Goal: Book appointment/travel/reservation: Book appointment/travel/reservation

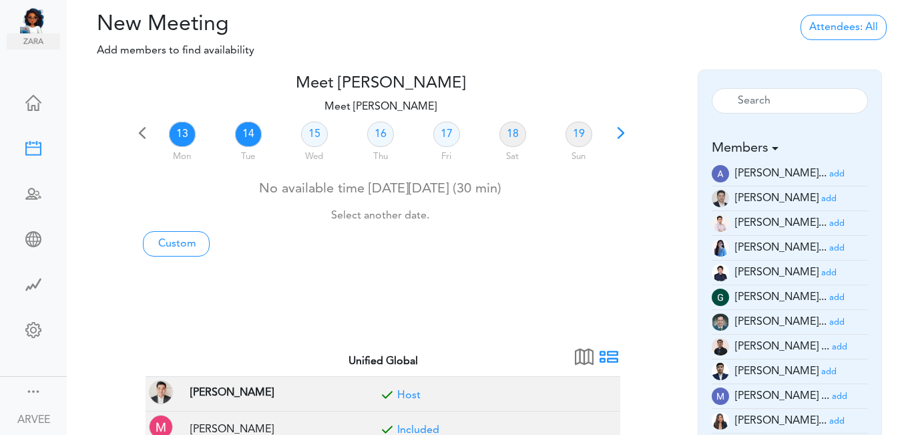
click at [254, 131] on link "14" at bounding box center [248, 134] width 27 height 25
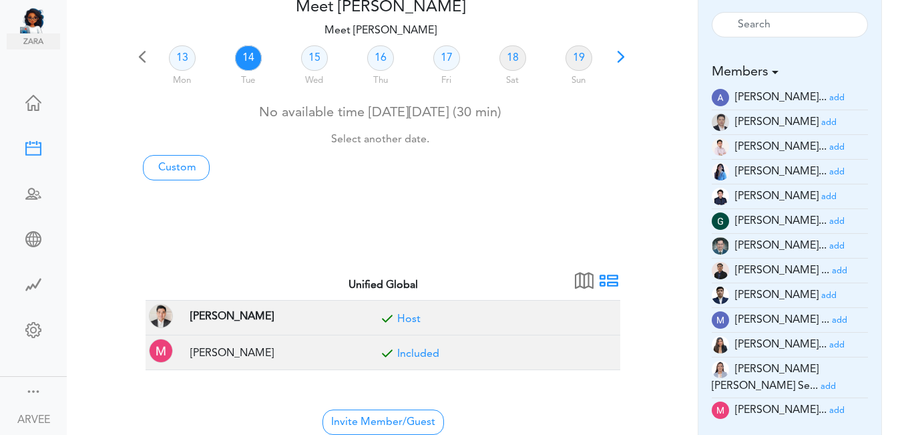
scroll to position [112, 0]
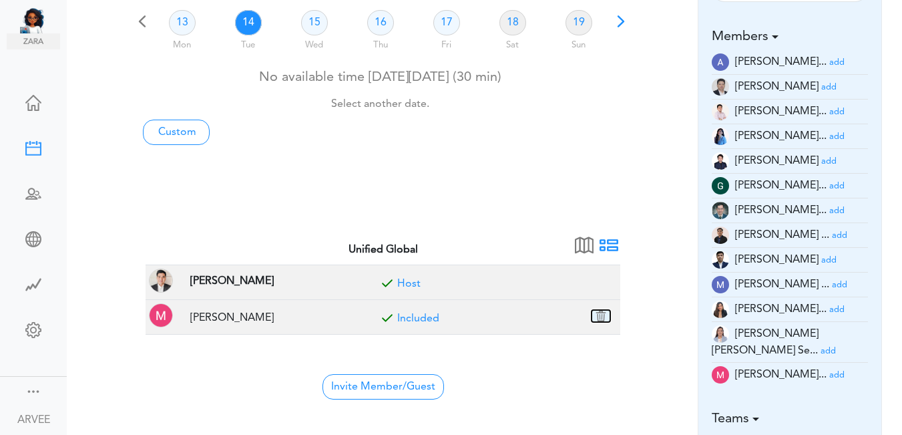
drag, startPoint x: 603, startPoint y: 314, endPoint x: 512, endPoint y: 65, distance: 265.0
click at [603, 314] on button "button" at bounding box center [601, 316] width 19 height 12
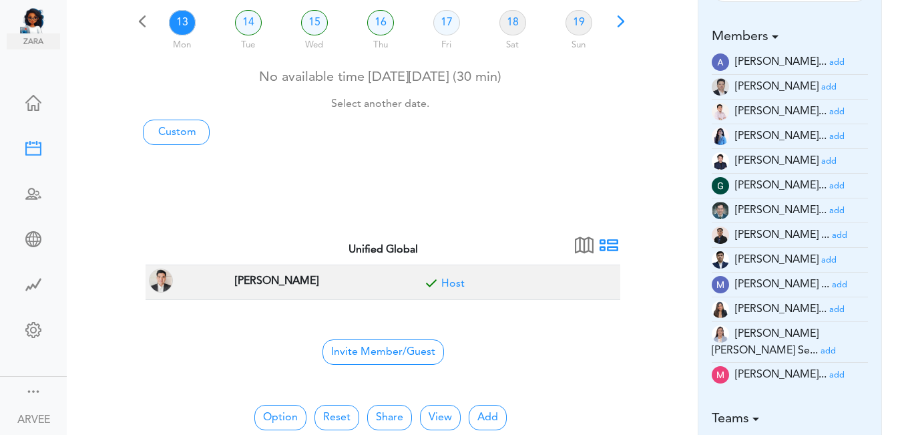
click at [830, 112] on small "add" at bounding box center [837, 112] width 15 height 9
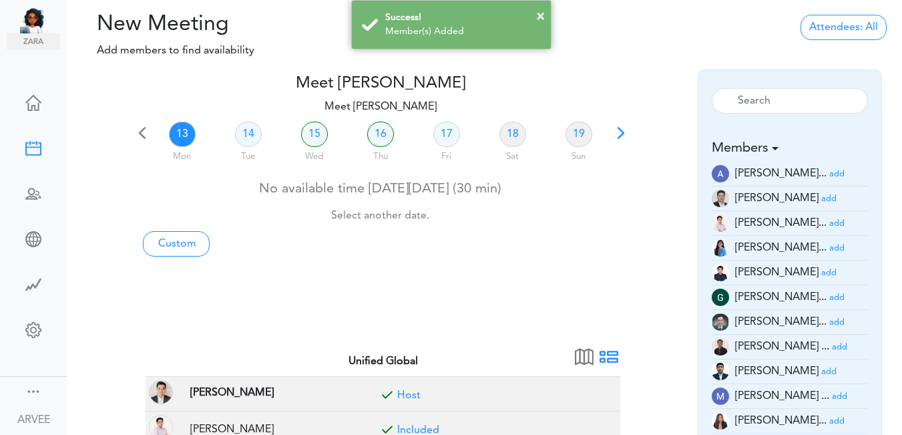
scroll to position [380, 0]
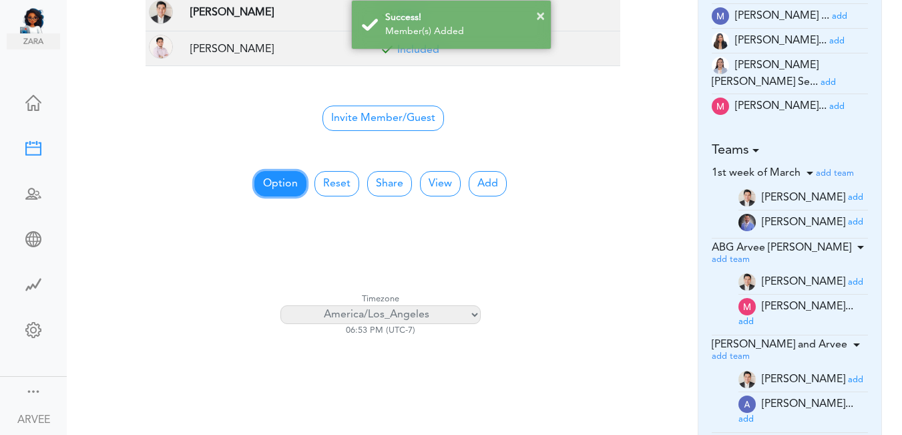
click at [275, 182] on button "Option" at bounding box center [281, 183] width 52 height 25
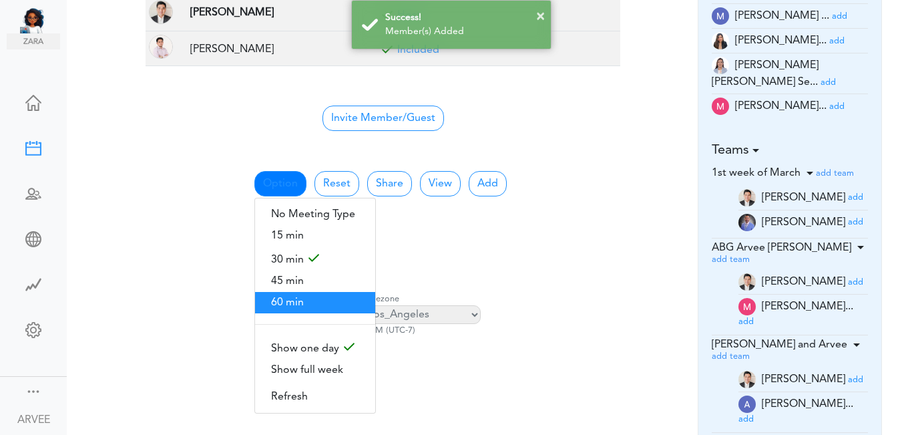
click at [294, 299] on span "60 min" at bounding box center [315, 302] width 120 height 21
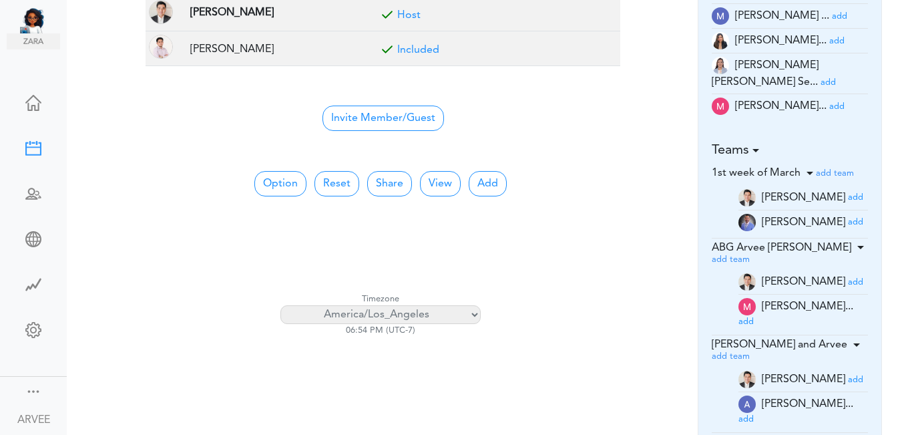
scroll to position [0, 0]
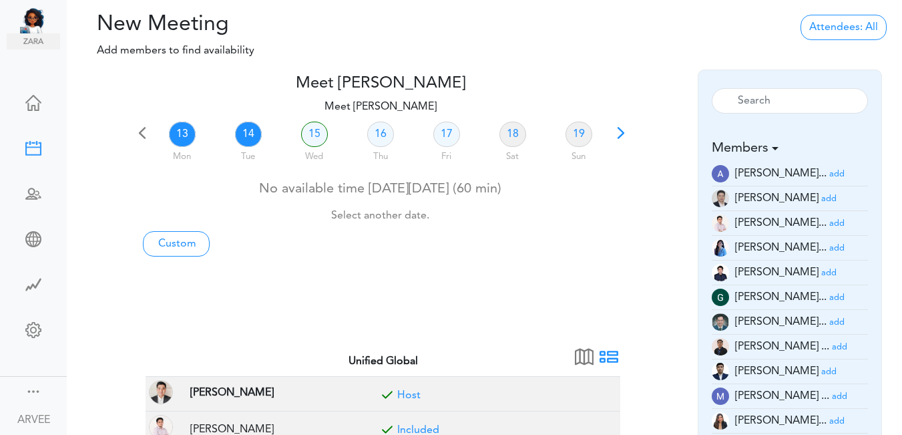
click at [253, 132] on link "14" at bounding box center [248, 134] width 27 height 25
click at [186, 240] on link "Custom" at bounding box center [176, 243] width 67 height 25
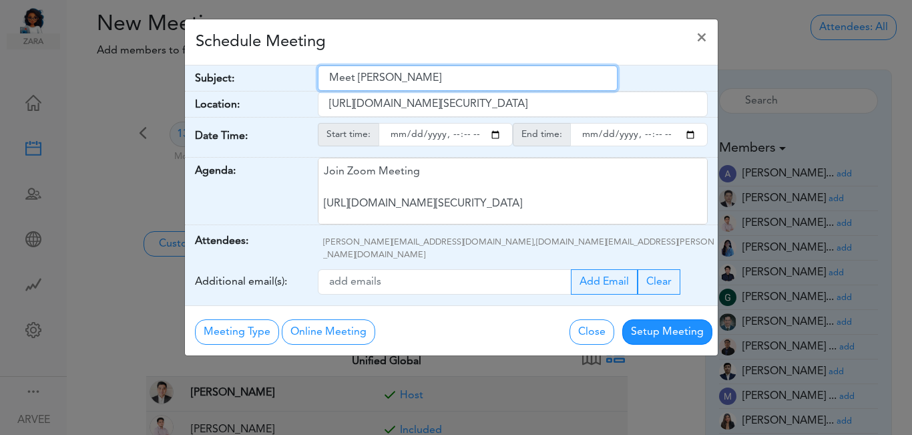
click at [330, 76] on input "Meet ARVEE FLORES" at bounding box center [468, 77] width 300 height 25
drag, startPoint x: 330, startPoint y: 76, endPoint x: 418, endPoint y: 76, distance: 88.2
click at [418, 76] on input "Meet ARVEE FLORES" at bounding box center [468, 77] width 300 height 25
paste input "ABG x 2024 Tax Return | Claeys, Michael and Lilian Tham"
type input "ABG x 2024 Tax Return | Claeys, Michael and Lilian Tham"
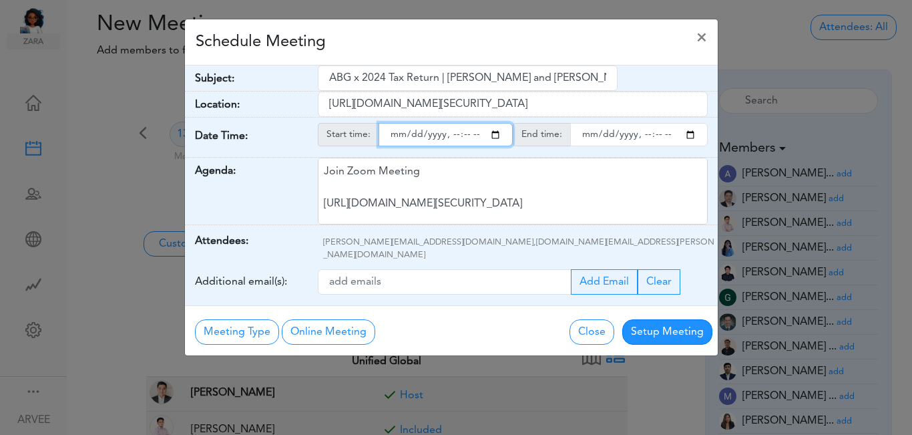
click at [494, 133] on input "starttime" at bounding box center [446, 134] width 134 height 23
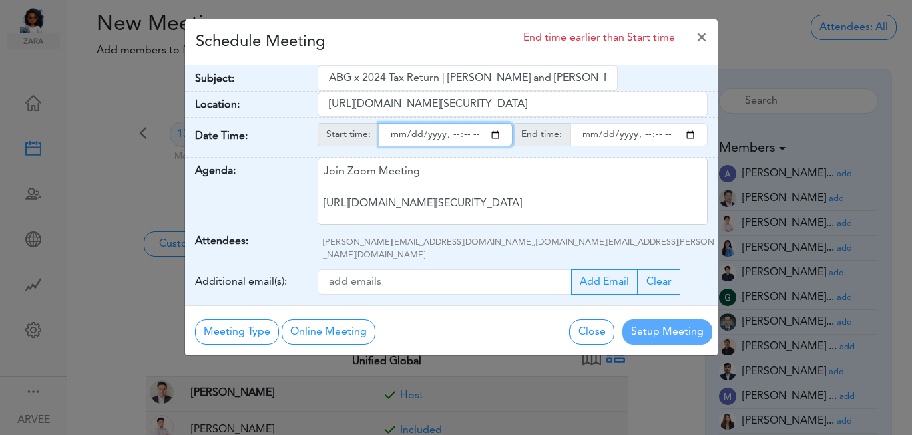
click at [453, 137] on input "starttime" at bounding box center [446, 134] width 134 height 23
type input "2025-10-14T15:00"
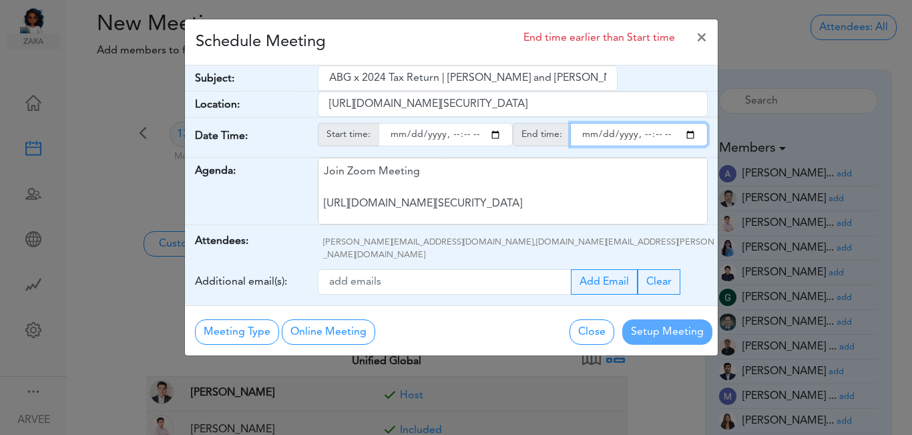
click at [693, 136] on input "endtime" at bounding box center [639, 134] width 138 height 23
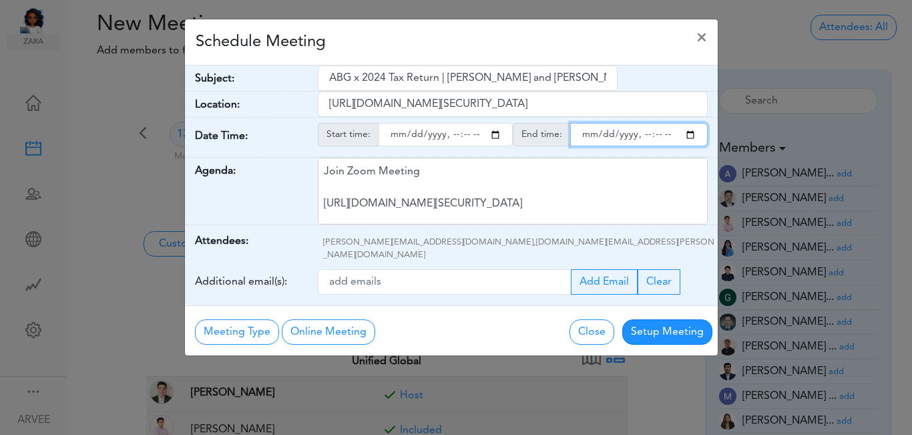
click at [640, 137] on input "endtime" at bounding box center [639, 134] width 138 height 23
type input "2025-10-14T19:00"
click at [505, 47] on div "Schedule Meeting ×" at bounding box center [451, 42] width 533 height 46
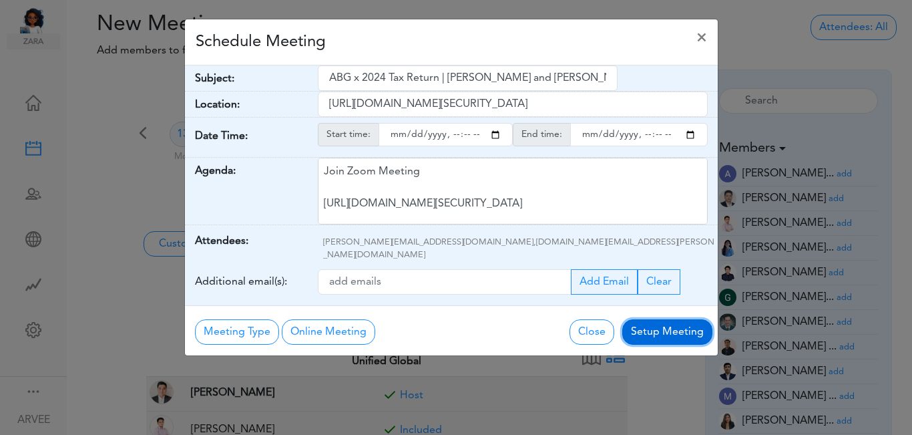
click at [653, 322] on button "Setup Meeting" at bounding box center [668, 331] width 90 height 25
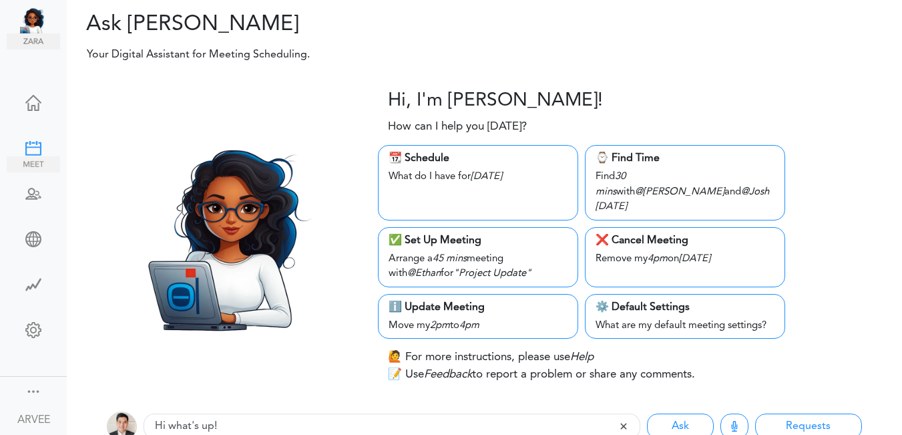
click at [33, 146] on div at bounding box center [33, 146] width 53 height 13
